Goal: Navigation & Orientation: Find specific page/section

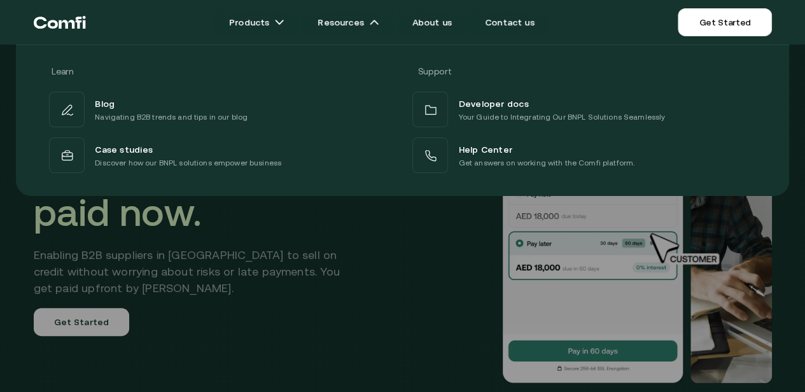
click at [367, 251] on div at bounding box center [402, 241] width 805 height 392
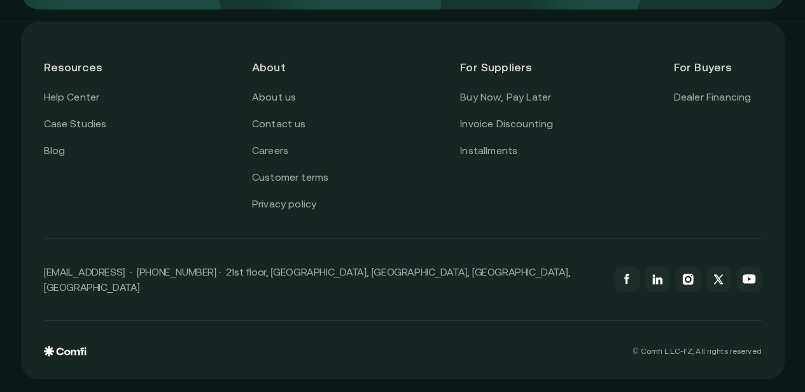
scroll to position [4638, 0]
click at [289, 105] on link "About us" at bounding box center [274, 97] width 44 height 17
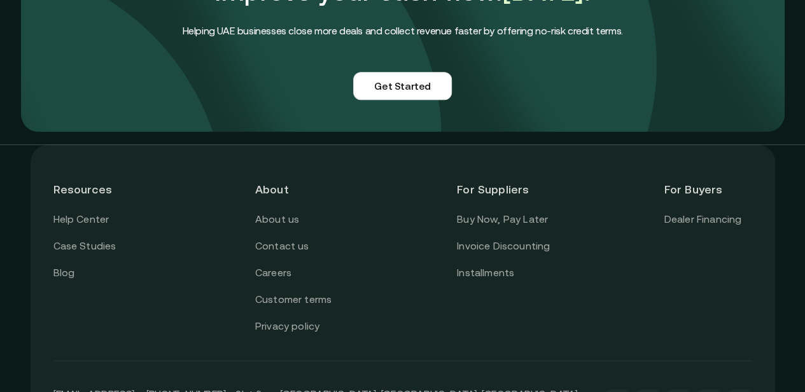
scroll to position [3247, 0]
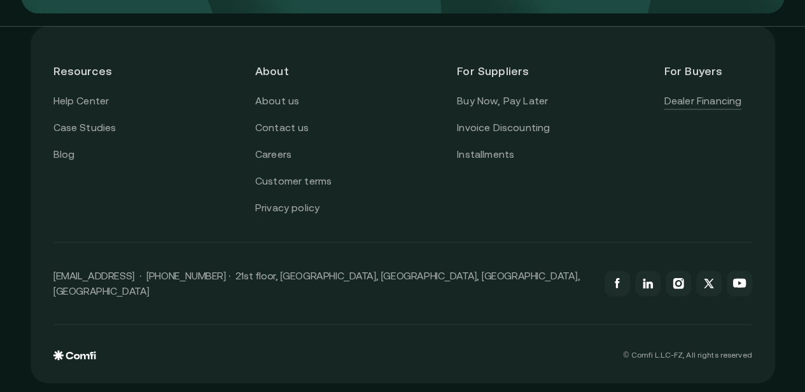
click at [727, 110] on link "Dealer Financing" at bounding box center [703, 101] width 78 height 17
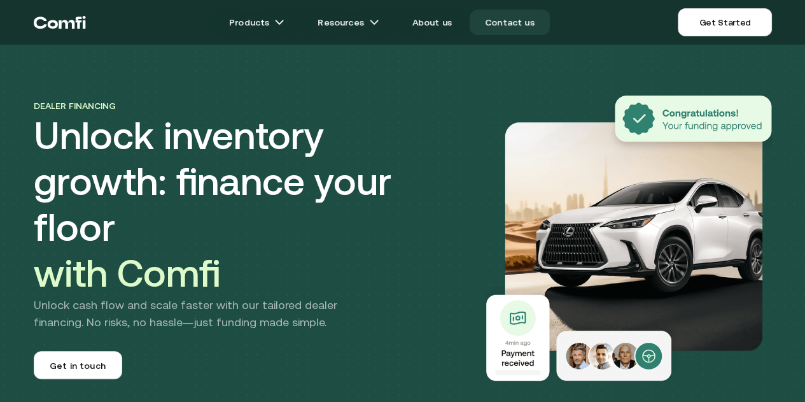
click at [515, 23] on link "Contact us" at bounding box center [510, 22] width 80 height 25
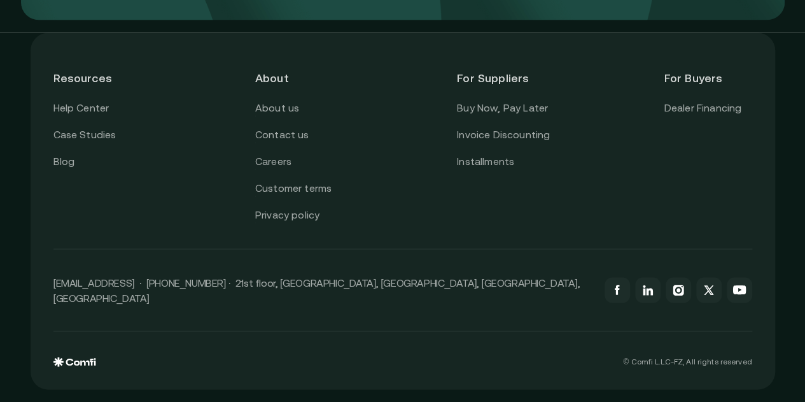
scroll to position [1238, 0]
click at [686, 109] on link "Dealer Financing" at bounding box center [703, 107] width 78 height 17
